Goal: Entertainment & Leisure: Consume media (video, audio)

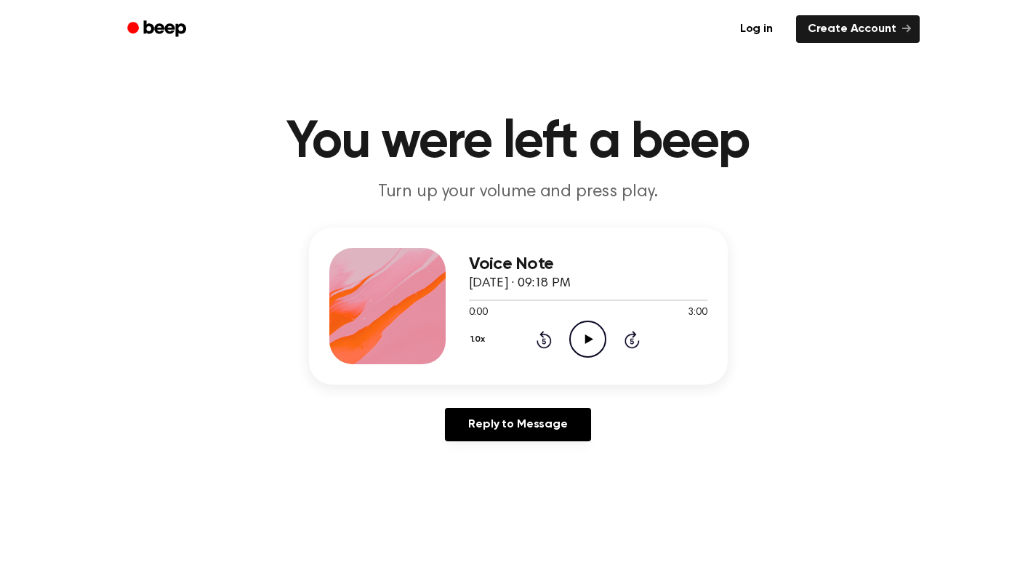
click at [580, 341] on icon "Play Audio" at bounding box center [587, 339] width 37 height 37
click at [583, 342] on icon "Pause Audio" at bounding box center [587, 339] width 37 height 37
click at [583, 342] on icon "Play Audio" at bounding box center [587, 339] width 37 height 37
click at [586, 337] on icon at bounding box center [587, 338] width 7 height 9
click at [595, 346] on icon "Play Audio" at bounding box center [587, 339] width 37 height 37
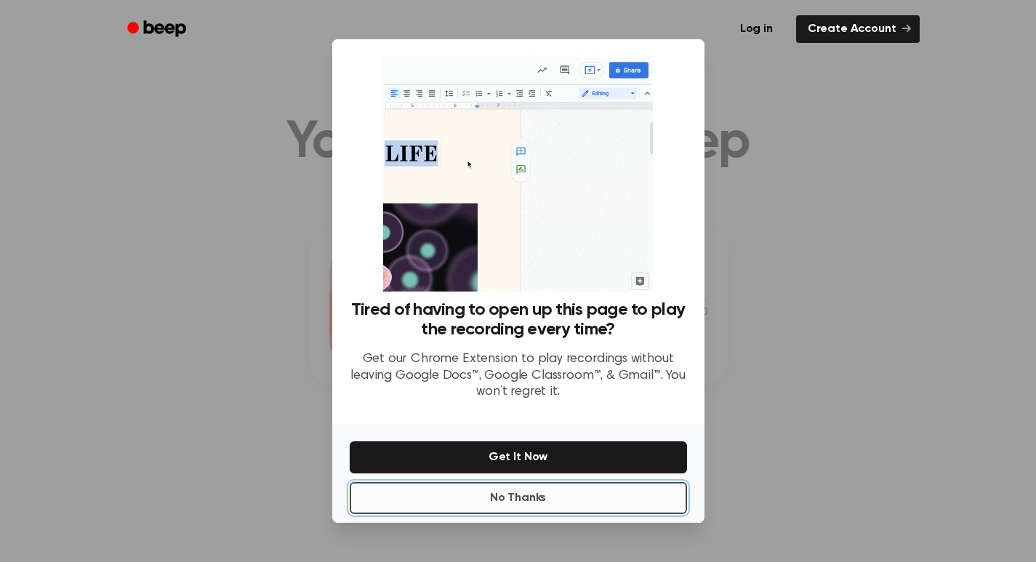
click at [555, 501] on button "No Thanks" at bounding box center [518, 498] width 337 height 32
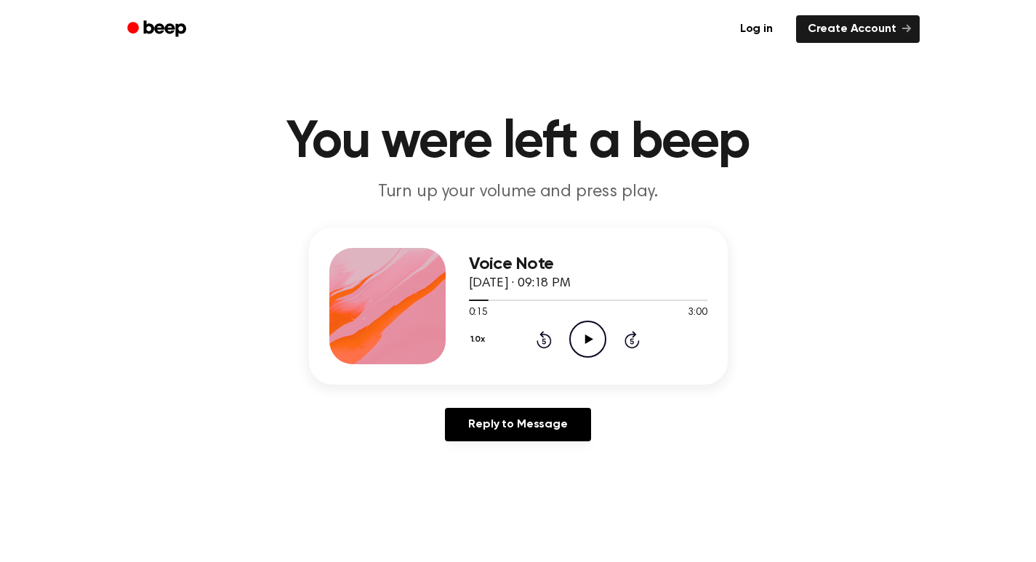
click at [589, 336] on icon "Play Audio" at bounding box center [587, 339] width 37 height 37
click at [833, 449] on div "Voice Note [DATE] · 09:18 PM 0:24 3:00 Your browser does not support the [objec…" at bounding box center [517, 340] width 1001 height 225
click at [587, 340] on icon at bounding box center [587, 338] width 7 height 9
click at [589, 341] on icon at bounding box center [589, 338] width 8 height 9
click at [585, 347] on icon "Pause Audio" at bounding box center [587, 339] width 37 height 37
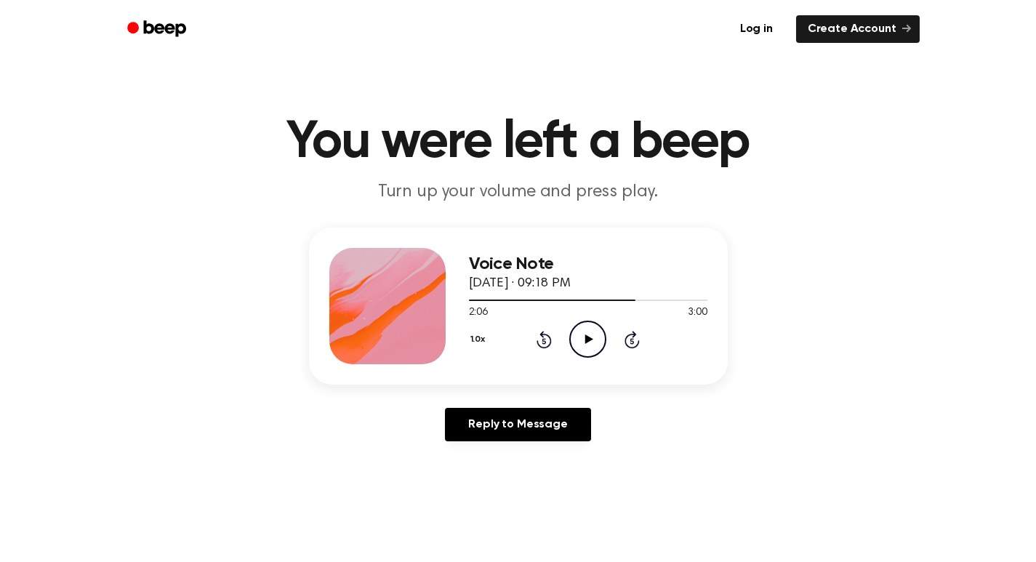
click at [582, 344] on icon "Play Audio" at bounding box center [587, 339] width 37 height 37
click at [584, 343] on icon "Play Audio" at bounding box center [587, 339] width 37 height 37
click at [539, 340] on icon "Rewind 5 seconds" at bounding box center [544, 339] width 16 height 19
click at [549, 342] on icon "Rewind 5 seconds" at bounding box center [544, 339] width 16 height 19
click at [589, 337] on icon at bounding box center [587, 338] width 7 height 9
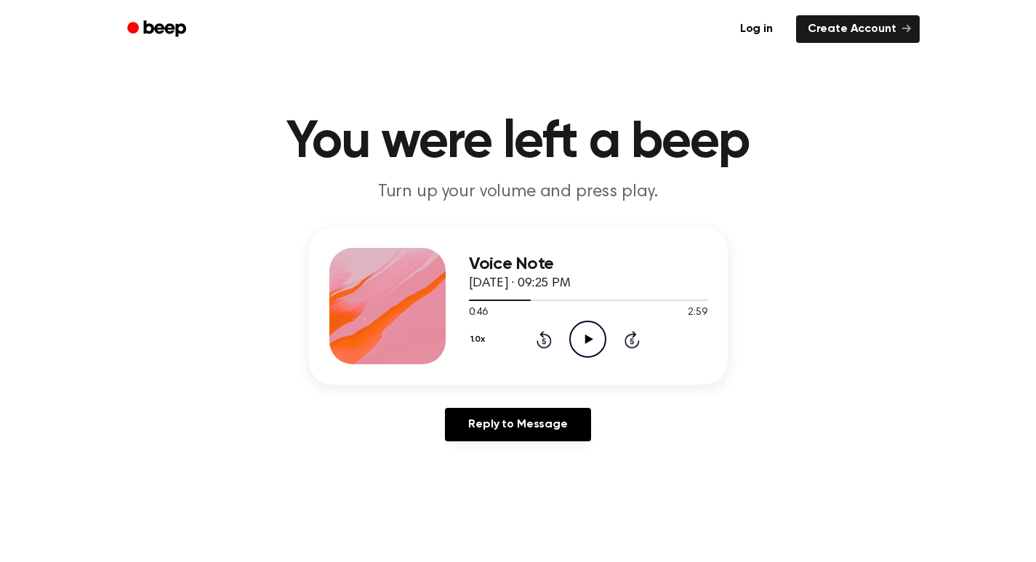
click at [588, 337] on icon at bounding box center [589, 338] width 8 height 9
